Goal: Information Seeking & Learning: Learn about a topic

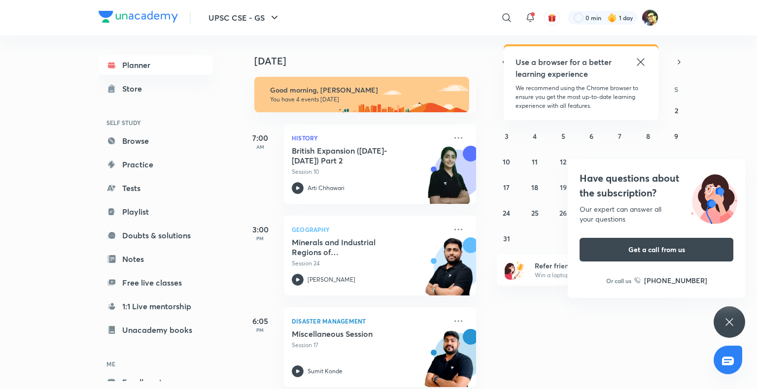
click at [716, 140] on div "[DATE] Good morning, [PERSON_NAME] You have 4 events [DATE] 7:00 AM History Bri…" at bounding box center [497, 212] width 514 height 354
click at [669, 251] on button "Get a call from us" at bounding box center [657, 249] width 154 height 24
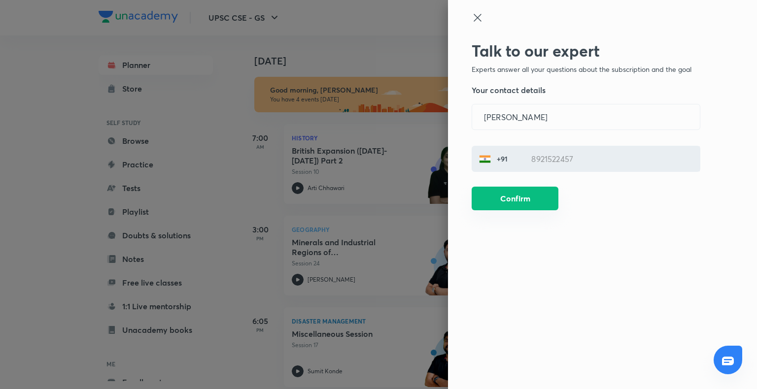
click at [528, 197] on button "Confirm" at bounding box center [515, 199] width 87 height 24
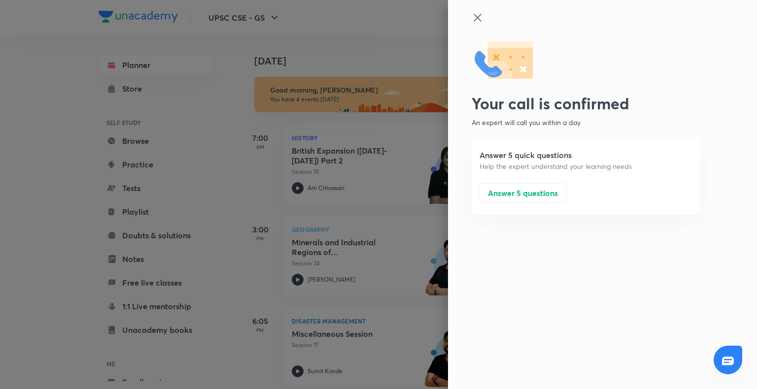
click at [528, 197] on button "Answer 5 questions" at bounding box center [522, 193] width 87 height 20
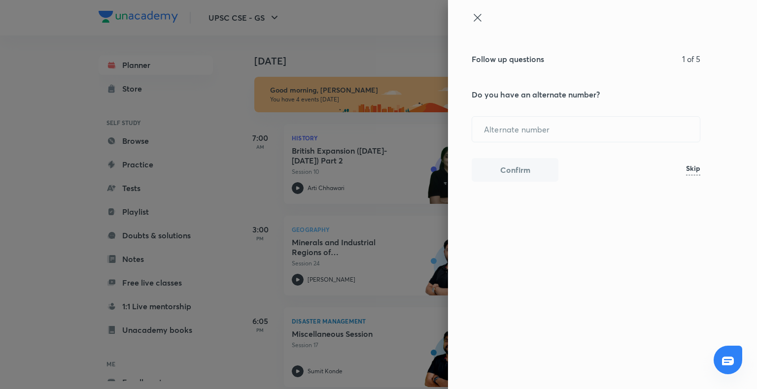
click at [686, 166] on h6 "Skip" at bounding box center [693, 170] width 14 height 10
click at [686, 182] on div "2026" at bounding box center [586, 187] width 229 height 27
click at [552, 124] on div "Prelims" at bounding box center [586, 121] width 229 height 27
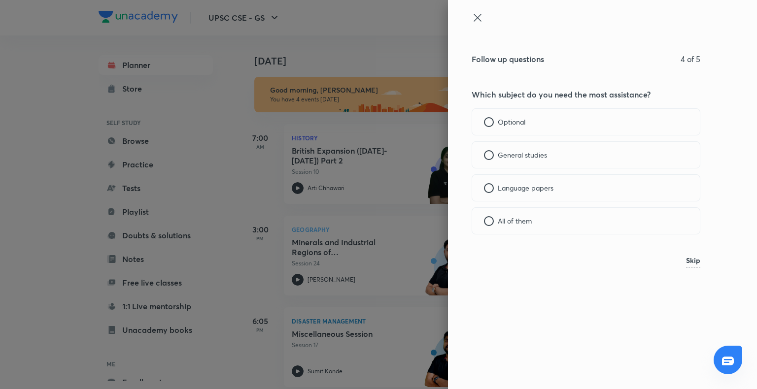
click at [553, 151] on div "General studies" at bounding box center [586, 154] width 229 height 27
click at [514, 120] on p "Educators or courses" at bounding box center [531, 122] width 66 height 10
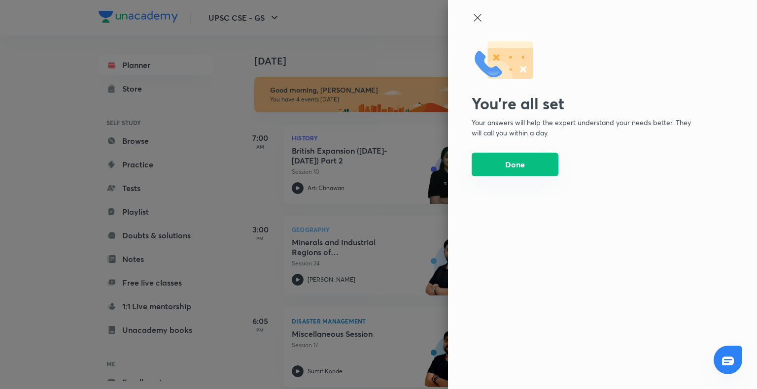
click at [508, 161] on button "Done" at bounding box center [515, 165] width 87 height 24
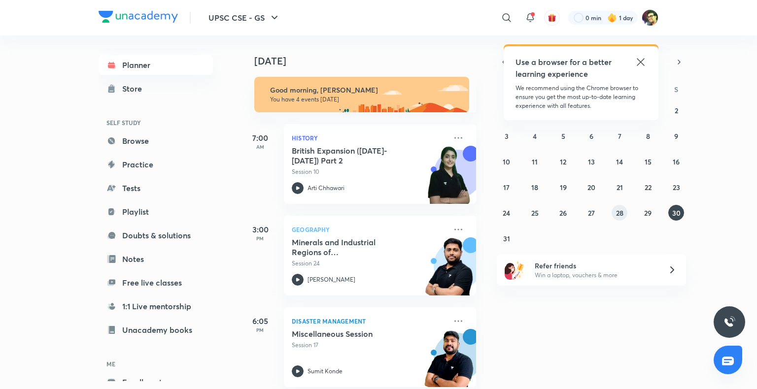
click at [623, 214] on button "28" at bounding box center [620, 213] width 16 height 16
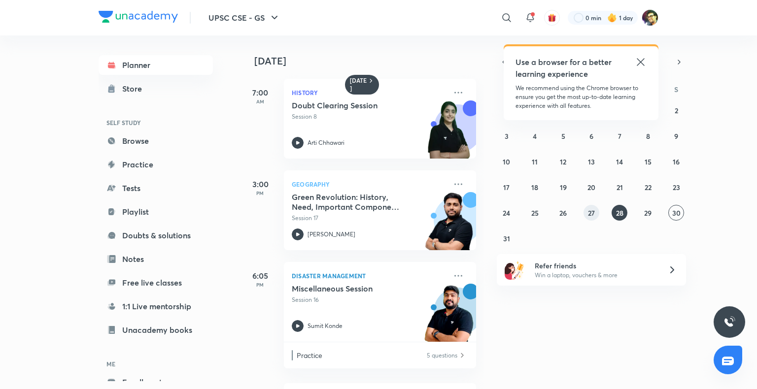
click at [593, 209] on abbr "27" at bounding box center [591, 212] width 7 height 9
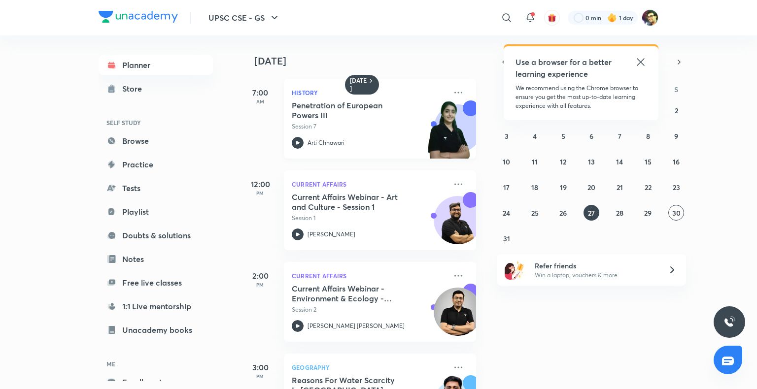
click at [378, 120] on h5 "Penetration of European Powers III" at bounding box center [353, 111] width 123 height 20
